Goal: Entertainment & Leisure: Browse casually

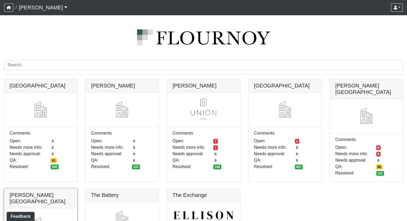
click at [48, 189] on link at bounding box center [40, 189] width 73 height 0
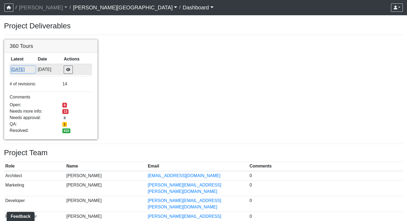
click at [24, 69] on button "[DATE]" at bounding box center [23, 69] width 24 height 7
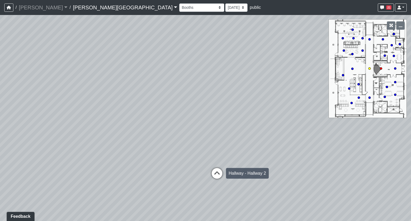
click at [214, 174] on icon at bounding box center [217, 176] width 16 height 16
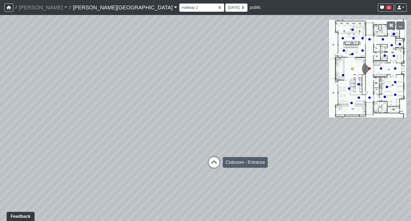
click at [212, 162] on icon at bounding box center [214, 165] width 16 height 16
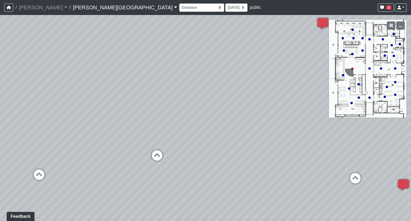
drag, startPoint x: 176, startPoint y: 132, endPoint x: 339, endPoint y: 136, distance: 162.6
click at [360, 134] on div "Loading... Hallway - Hallway 2 Loading... Entry Loading... Clubroom - Entrance …" at bounding box center [205, 118] width 411 height 206
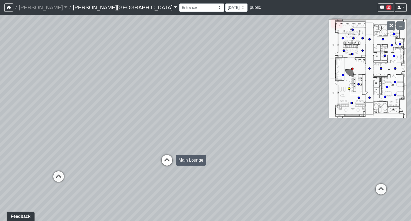
click at [168, 158] on icon at bounding box center [167, 163] width 16 height 16
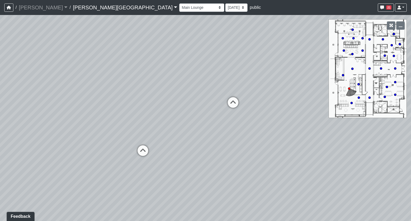
drag, startPoint x: 145, startPoint y: 124, endPoint x: 354, endPoint y: 98, distance: 211.0
click at [362, 95] on div "Loading... Hallway - Hallway 2 Loading... Entry Loading... Clubroom - Entrance …" at bounding box center [205, 118] width 411 height 206
drag, startPoint x: 115, startPoint y: 120, endPoint x: 342, endPoint y: 97, distance: 228.8
click at [342, 97] on div "Loading... Hallway - Hallway 2 Loading... Entry Loading... Clubroom - Entrance …" at bounding box center [205, 118] width 411 height 206
drag, startPoint x: 186, startPoint y: 69, endPoint x: 234, endPoint y: 118, distance: 68.5
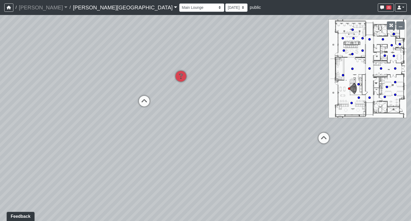
click at [234, 118] on div "Loading... Hallway - Hallway 2 Loading... Entry Loading... Clubroom - Entrance …" at bounding box center [205, 118] width 411 height 206
drag, startPoint x: 192, startPoint y: 150, endPoint x: 239, endPoint y: 173, distance: 52.8
click at [239, 173] on div "Loading... Hallway - Hallway 2 Loading... Entry Loading... Clubroom - Entrance …" at bounding box center [205, 118] width 411 height 206
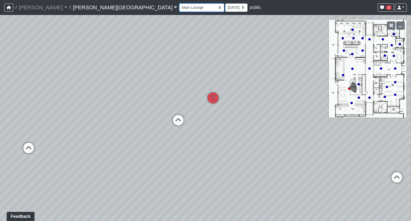
click at [179, 9] on select "Booths 1 Booths 2 Entry Lounge 1 Lounge 2 Lounge 3 Windows Bar Entrance Lounge …" at bounding box center [201, 7] width 45 height 8
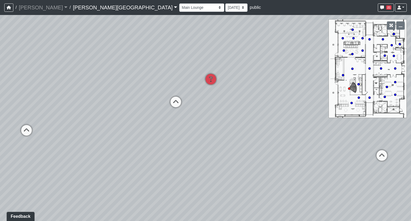
drag, startPoint x: 280, startPoint y: 136, endPoint x: 277, endPoint y: 115, distance: 21.2
click at [277, 115] on div "Loading... Hallway - Hallway 2 Loading... Entry Loading... Clubroom - Entrance …" at bounding box center [205, 118] width 411 height 206
drag, startPoint x: 259, startPoint y: 120, endPoint x: 313, endPoint y: 129, distance: 54.3
click at [313, 129] on div "Loading... Hallway - Hallway 2 Loading... Entry Loading... Clubroom - Entrance …" at bounding box center [205, 118] width 411 height 206
drag, startPoint x: 116, startPoint y: 169, endPoint x: 88, endPoint y: 168, distance: 28.7
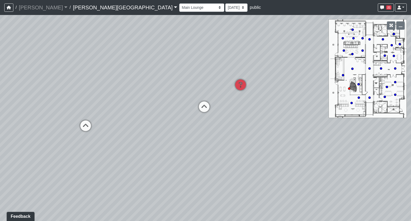
click at [88, 168] on div "Loading... Hallway - Hallway 2 Loading... Entry Loading... Clubroom - Entrance …" at bounding box center [205, 118] width 411 height 206
drag, startPoint x: 269, startPoint y: 147, endPoint x: 134, endPoint y: 158, distance: 135.4
click at [134, 158] on div "Loading... Hallway - Hallway 2 Loading... Entry Loading... Clubroom - Entrance …" at bounding box center [205, 118] width 411 height 206
drag, startPoint x: 172, startPoint y: 145, endPoint x: 295, endPoint y: 146, distance: 122.9
click at [295, 146] on div "Loading... Hallway - Hallway 2 Loading... Entry Loading... Clubroom - Entrance …" at bounding box center [205, 118] width 411 height 206
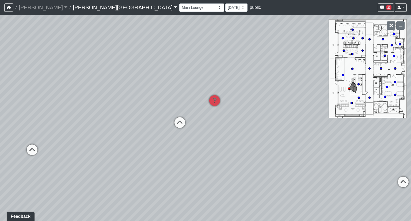
drag, startPoint x: 227, startPoint y: 110, endPoint x: 233, endPoint y: 84, distance: 26.0
click at [233, 84] on div "Loading... Hallway - Hallway 2 Loading... Entry Loading... Clubroom - Entrance …" at bounding box center [205, 118] width 411 height 206
drag, startPoint x: 236, startPoint y: 185, endPoint x: 234, endPoint y: 144, distance: 40.8
click at [234, 144] on div "Loading... Hallway - Hallway 2 Loading... Entry Loading... Clubroom - Entrance …" at bounding box center [205, 118] width 411 height 206
drag, startPoint x: 249, startPoint y: 101, endPoint x: 183, endPoint y: 134, distance: 73.5
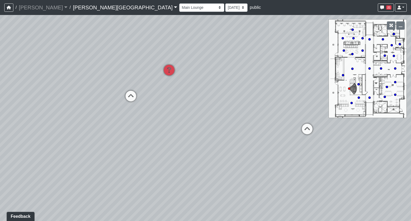
click at [183, 134] on div "Loading... Hallway - Hallway 2 Loading... Entry Loading... Clubroom - Entrance …" at bounding box center [205, 118] width 411 height 206
drag, startPoint x: 191, startPoint y: 128, endPoint x: 229, endPoint y: 155, distance: 46.1
click at [228, 153] on div "Loading... Hallway - Hallway 2 Loading... Entry Loading... Clubroom - Entrance …" at bounding box center [205, 118] width 411 height 206
drag, startPoint x: 241, startPoint y: 200, endPoint x: 240, endPoint y: 123, distance: 77.1
click at [240, 123] on div "Loading... Hallway - Hallway 2 Loading... Entry Loading... Clubroom - Entrance …" at bounding box center [205, 118] width 411 height 206
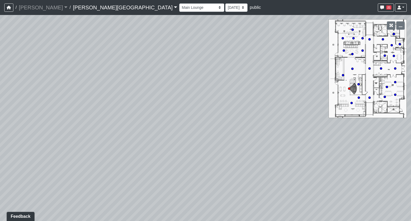
drag, startPoint x: 257, startPoint y: 194, endPoint x: 229, endPoint y: 32, distance: 164.9
click at [229, 32] on div "Loading... Hallway - Hallway 2 Loading... Entry Loading... Clubroom - Entrance …" at bounding box center [205, 118] width 411 height 206
drag, startPoint x: 170, startPoint y: 50, endPoint x: 199, endPoint y: 57, distance: 29.5
click at [199, 57] on div "Loading... Hallway - Hallway 2 Loading... Entry Loading... Clubroom - Entrance …" at bounding box center [205, 118] width 411 height 206
drag, startPoint x: 198, startPoint y: 34, endPoint x: 215, endPoint y: 117, distance: 85.1
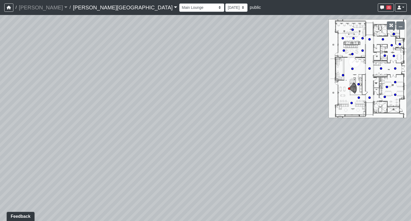
click at [197, 149] on div "Loading... Hallway - Hallway 2 Loading... Entry Loading... Clubroom - Entrance …" at bounding box center [205, 118] width 411 height 206
drag, startPoint x: 232, startPoint y: 81, endPoint x: 240, endPoint y: 126, distance: 46.0
click at [240, 126] on div "Loading... Hallway - Hallway 2 Loading... Entry Loading... Clubroom - Entrance …" at bounding box center [205, 118] width 411 height 206
drag, startPoint x: 173, startPoint y: 52, endPoint x: 149, endPoint y: 9, distance: 49.9
click at [149, 10] on div "/ [PERSON_NAME] Loading... / [PERSON_NAME][GEOGRAPHIC_DATA][PERSON_NAME] Loadin…" at bounding box center [205, 110] width 411 height 221
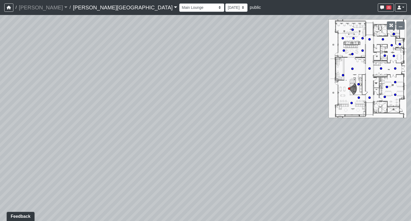
drag, startPoint x: 212, startPoint y: 180, endPoint x: 179, endPoint y: 35, distance: 149.0
click at [179, 35] on div "Loading... Hallway - Hallway 2 Loading... Entry Loading... Clubroom - Entrance …" at bounding box center [205, 118] width 411 height 206
drag, startPoint x: 160, startPoint y: 97, endPoint x: 173, endPoint y: 28, distance: 69.9
click at [173, 29] on div "Loading... Hallway - Hallway 2 Loading... Entry Loading... Clubroom - Entrance …" at bounding box center [205, 118] width 411 height 206
drag, startPoint x: 223, startPoint y: 122, endPoint x: 148, endPoint y: 204, distance: 111.2
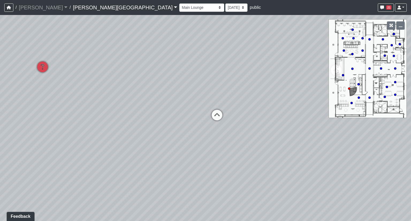
click at [148, 204] on div "Loading... Hallway - Hallway 2 Loading... Entry Loading... Clubroom - Entrance …" at bounding box center [205, 118] width 411 height 206
drag, startPoint x: 121, startPoint y: 189, endPoint x: 344, endPoint y: 165, distance: 223.8
click at [344, 165] on div "Loading... Hallway - Hallway 2 Loading... Entry Loading... Clubroom - Entrance …" at bounding box center [205, 118] width 411 height 206
drag, startPoint x: 110, startPoint y: 143, endPoint x: 329, endPoint y: 148, distance: 219.1
click at [329, 148] on div "Loading... Hallway - Hallway 2 Loading... Entry Loading... Clubroom - Entrance …" at bounding box center [205, 118] width 411 height 206
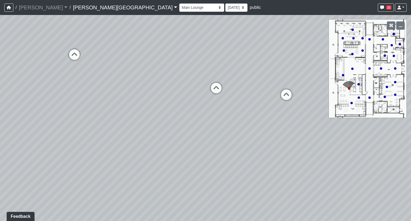
drag, startPoint x: 207, startPoint y: 138, endPoint x: 256, endPoint y: 142, distance: 49.4
click at [256, 142] on div "Loading... Hallway - Hallway 2 Loading... Entry Loading... Clubroom - Entrance …" at bounding box center [205, 118] width 411 height 206
drag, startPoint x: 247, startPoint y: 37, endPoint x: 224, endPoint y: 75, distance: 44.6
click at [224, 75] on div "Loading... Hallway - Hallway 2 Loading... Entry Loading... Clubroom - Entrance …" at bounding box center [205, 118] width 411 height 206
drag, startPoint x: 261, startPoint y: 80, endPoint x: 96, endPoint y: 92, distance: 166.1
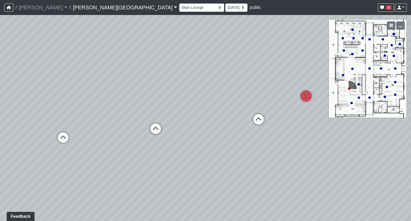
click at [94, 91] on div "Loading... Hallway - Hallway 2 Loading... Entry Loading... Clubroom - Entrance …" at bounding box center [205, 118] width 411 height 206
drag, startPoint x: 244, startPoint y: 82, endPoint x: 7, endPoint y: 89, distance: 237.6
click at [7, 88] on div "Loading... Hallway - Hallway 2 Loading... Entry Loading... Clubroom - Entrance …" at bounding box center [205, 118] width 411 height 206
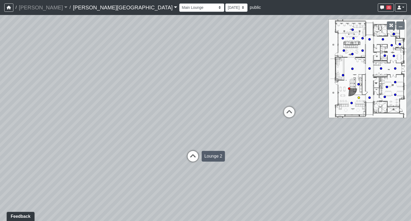
click at [189, 157] on icon at bounding box center [193, 159] width 16 height 16
drag, startPoint x: 167, startPoint y: 118, endPoint x: 301, endPoint y: 117, distance: 134.1
click at [301, 117] on div "Loading... Hallway - Hallway 2 Loading... Entry Loading... Clubroom - Entrance …" at bounding box center [205, 118] width 411 height 206
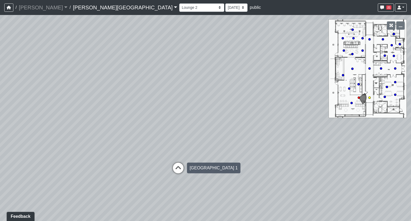
click at [180, 166] on icon at bounding box center [178, 171] width 16 height 16
drag, startPoint x: 211, startPoint y: 143, endPoint x: 75, endPoint y: 138, distance: 136.1
click at [75, 139] on div "Loading... Hallway - Hallway 2 Loading... Entry Loading... Clubroom - Entrance …" at bounding box center [205, 118] width 411 height 206
drag, startPoint x: 313, startPoint y: 122, endPoint x: 151, endPoint y: 122, distance: 161.7
click at [151, 122] on div "Loading... Hallway - Hallway 2 Loading... Entry Loading... Clubroom - Entrance …" at bounding box center [205, 118] width 411 height 206
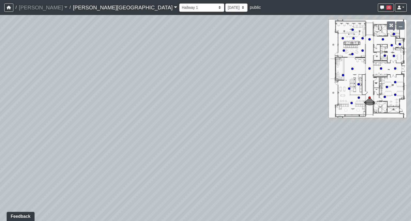
click at [192, 108] on div "Loading... Hallway - Hallway 2 Loading... Entry Loading... Clubroom - Entrance …" at bounding box center [205, 118] width 411 height 206
click at [200, 104] on div "Loading... Hallway - Hallway 2 Loading... Entry Loading... Clubroom - Entrance …" at bounding box center [205, 118] width 411 height 206
drag, startPoint x: 111, startPoint y: 104, endPoint x: 355, endPoint y: 73, distance: 245.6
click at [349, 74] on div "Loading... Hallway - Hallway 2 Loading... Entry Loading... Clubroom - Entrance …" at bounding box center [205, 118] width 411 height 206
drag, startPoint x: 132, startPoint y: 70, endPoint x: 220, endPoint y: 119, distance: 101.1
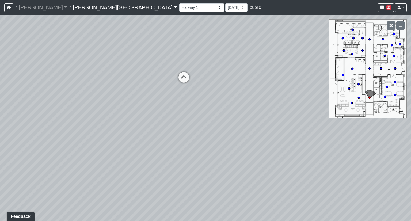
click at [224, 131] on div "Loading... Hallway - Hallway 2 Loading... Entry Loading... Clubroom - Entrance …" at bounding box center [205, 118] width 411 height 206
click at [186, 53] on icon at bounding box center [183, 54] width 16 height 16
drag, startPoint x: 158, startPoint y: 87, endPoint x: 297, endPoint y: 107, distance: 139.8
click at [297, 107] on div "Loading... Hallway - Hallway 2 Loading... Entry Loading... Clubroom - Entrance …" at bounding box center [205, 118] width 411 height 206
drag, startPoint x: 151, startPoint y: 108, endPoint x: 247, endPoint y: 110, distance: 96.4
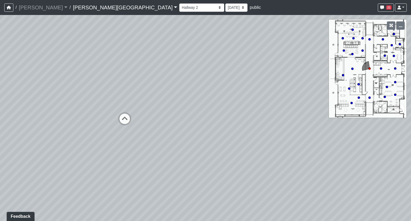
click at [247, 110] on div "Loading... Hallway - Hallway 2 Loading... Entry Loading... Clubroom - Entrance …" at bounding box center [205, 118] width 411 height 206
drag, startPoint x: 185, startPoint y: 112, endPoint x: 271, endPoint y: 115, distance: 85.7
click at [271, 115] on div "Loading... Hallway - Hallway 2 Loading... Entry Loading... Clubroom - Entrance …" at bounding box center [205, 118] width 411 height 206
drag, startPoint x: 285, startPoint y: 89, endPoint x: 64, endPoint y: 97, distance: 221.3
click at [64, 97] on div "Loading... Hallway - Hallway 2 Loading... Entry Loading... Clubroom - Entrance …" at bounding box center [205, 118] width 411 height 206
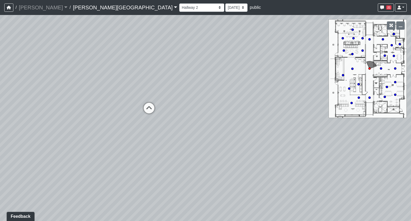
drag, startPoint x: 150, startPoint y: 87, endPoint x: 62, endPoint y: 89, distance: 88.1
click at [62, 89] on div "Loading... Hallway - Hallway 2 Loading... Entry Loading... Clubroom - Entrance …" at bounding box center [205, 118] width 411 height 206
click at [153, 108] on icon at bounding box center [149, 111] width 16 height 16
click at [156, 92] on div "Loading... Hallway - Hallway 2 Loading... Entry Loading... Clubroom - Entrance …" at bounding box center [205, 118] width 411 height 206
drag, startPoint x: 251, startPoint y: 112, endPoint x: 22, endPoint y: 103, distance: 228.6
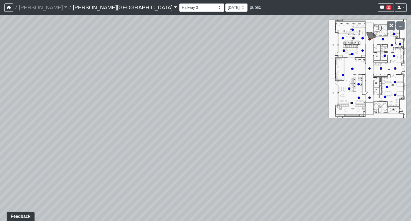
click at [13, 105] on div "Loading... Hallway - Hallway 2 Loading... Entry Loading... Clubroom - Entrance …" at bounding box center [205, 118] width 411 height 206
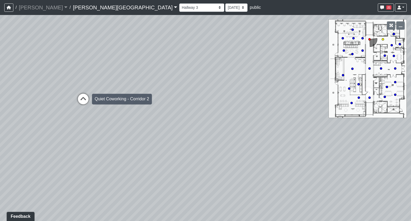
click at [87, 100] on icon at bounding box center [83, 102] width 16 height 16
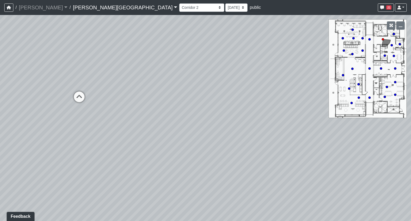
drag, startPoint x: 169, startPoint y: 101, endPoint x: 68, endPoint y: 106, distance: 101.9
click at [68, 106] on div "Loading... Hallway - Hallway 2 Loading... Entry Loading... Clubroom - Entrance …" at bounding box center [205, 118] width 411 height 206
click at [75, 108] on div "Loading... Hallway - Hallway 2 Loading... Entry Loading... Clubroom - Entrance …" at bounding box center [205, 118] width 411 height 206
drag, startPoint x: 148, startPoint y: 74, endPoint x: 26, endPoint y: 82, distance: 122.4
click at [0, 81] on div "Loading... Hallway - Hallway 2 Loading... Entry Loading... Clubroom - Entrance …" at bounding box center [205, 118] width 411 height 206
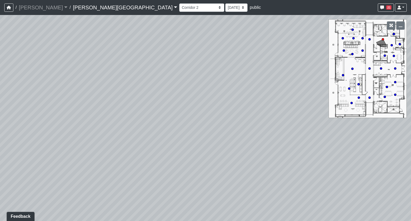
drag, startPoint x: 208, startPoint y: 96, endPoint x: 16, endPoint y: 77, distance: 193.2
click at [21, 77] on div "Loading... Hallway - Hallway 2 Loading... Entry Loading... Clubroom - Entrance …" at bounding box center [205, 118] width 411 height 206
click at [185, 87] on icon at bounding box center [187, 90] width 16 height 16
click at [191, 176] on icon at bounding box center [191, 180] width 16 height 16
click at [186, 99] on div "Loading... Hallway - Hallway 2 Loading... Entry Loading... Clubroom - Entrance …" at bounding box center [205, 118] width 411 height 206
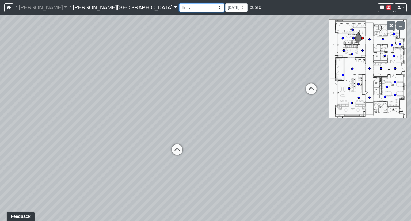
click at [179, 6] on select "Booths 1 Booths 2 Entry Lounge 1 Lounge 2 Lounge 3 Windows Bar Entrance Lounge …" at bounding box center [201, 7] width 45 height 8
click at [179, 3] on select "Booths 1 Booths 2 Entry Lounge 1 Lounge 2 Lounge 3 Windows Bar Entrance Lounge …" at bounding box center [201, 7] width 45 height 8
select select "aeyfXkBbXJha3GmnV6FFqK"
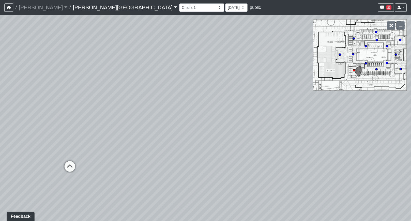
drag, startPoint x: 315, startPoint y: 135, endPoint x: 155, endPoint y: 135, distance: 160.1
click at [155, 135] on div "Loading... Hallway - Hallway 2 Loading... Entry Loading... Clubroom - Entrance …" at bounding box center [205, 118] width 411 height 206
drag, startPoint x: 212, startPoint y: 119, endPoint x: 251, endPoint y: 120, distance: 38.8
click at [251, 120] on div "Loading... Hallway - Hallway 2 Loading... Entry Loading... Clubroom - Entrance …" at bounding box center [205, 118] width 411 height 206
click at [179, 10] on select "Booths 1 Booths 2 Entry Lounge 1 Lounge 2 Lounge 3 Windows Bar Entrance Lounge …" at bounding box center [201, 7] width 45 height 8
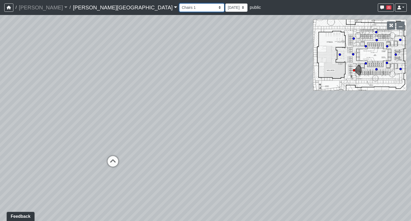
click at [179, 10] on select "Booths 1 Booths 2 Entry Lounge 1 Lounge 2 Lounge 3 Windows Bar Entrance Lounge …" at bounding box center [201, 7] width 45 height 8
click at [179, 7] on select "Booths 1 Booths 2 Entry Lounge 1 Lounge 2 Lounge 3 Windows Bar Entrance Lounge …" at bounding box center [201, 7] width 45 height 8
drag, startPoint x: 162, startPoint y: 89, endPoint x: 292, endPoint y: 74, distance: 131.3
click at [262, 78] on div "Loading... Hallway - Hallway 2 Loading... Entry Loading... Clubroom - Entrance …" at bounding box center [205, 118] width 411 height 206
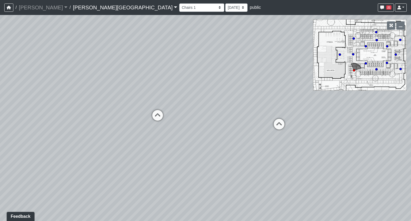
drag, startPoint x: 298, startPoint y: 88, endPoint x: 82, endPoint y: 96, distance: 215.4
click at [74, 99] on div "Loading... Hallway - Hallway 2 Loading... Entry Loading... Clubroom - Entrance …" at bounding box center [205, 118] width 411 height 206
drag, startPoint x: 204, startPoint y: 60, endPoint x: 70, endPoint y: 77, distance: 135.2
click at [70, 77] on div "Loading... Hallway - Hallway 2 Loading... Entry Loading... Clubroom - Entrance …" at bounding box center [205, 118] width 411 height 206
drag, startPoint x: 242, startPoint y: 77, endPoint x: 127, endPoint y: 95, distance: 116.3
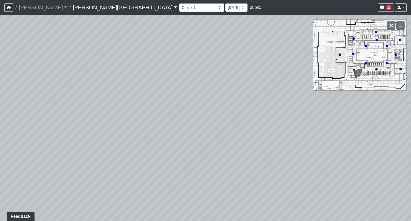
click at [127, 95] on div "Loading... Hallway - Hallway 2 Loading... Entry Loading... Clubroom - Entrance …" at bounding box center [205, 118] width 411 height 206
